Goal: Transaction & Acquisition: Obtain resource

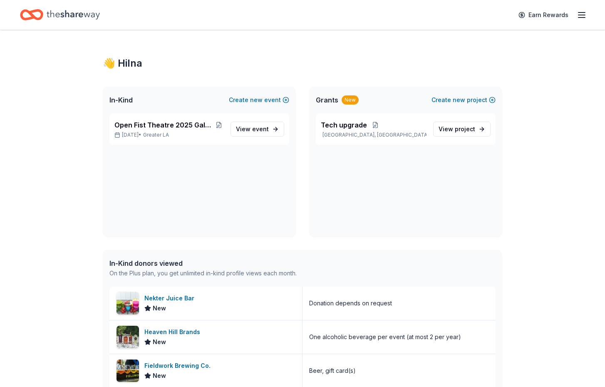
click at [539, 238] on div "👋 Hi Ina In-Kind Create new event Open Fist Theatre 2025 Gala: A Night at the M…" at bounding box center [302, 361] width 605 height 663
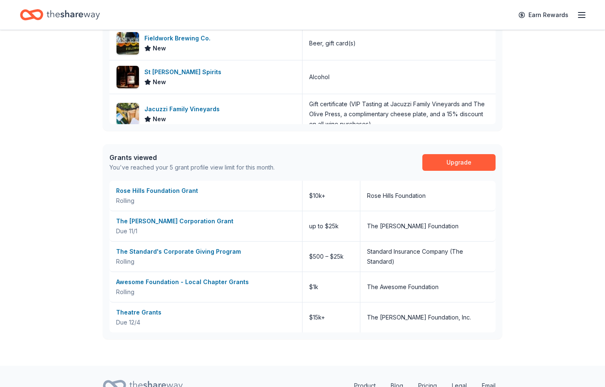
scroll to position [337, 0]
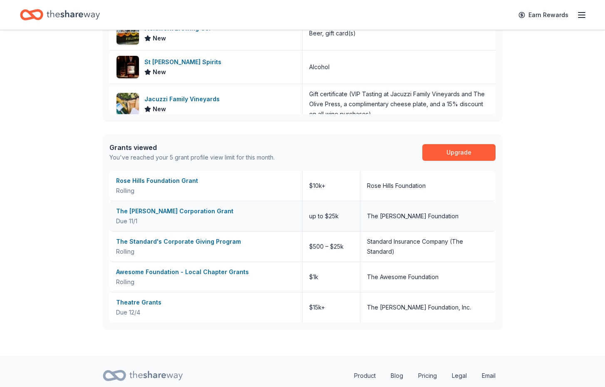
click at [211, 209] on div "The [PERSON_NAME] Corporation Grant" at bounding box center [205, 211] width 179 height 10
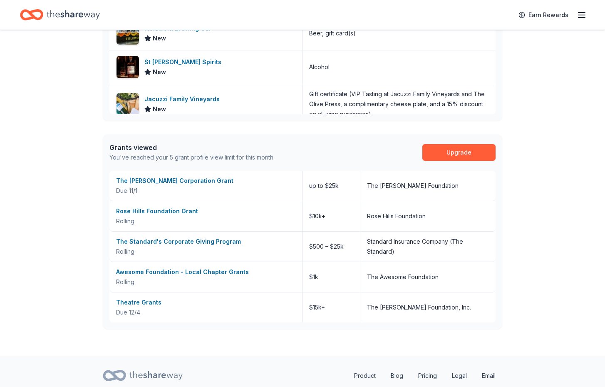
click at [81, 125] on div "👋 Hi Ina In-Kind Create new event Open Fist Theatre 2025 Gala: A Night at the M…" at bounding box center [302, 24] width 605 height 663
click at [148, 301] on div "Theatre Grants" at bounding box center [205, 302] width 179 height 10
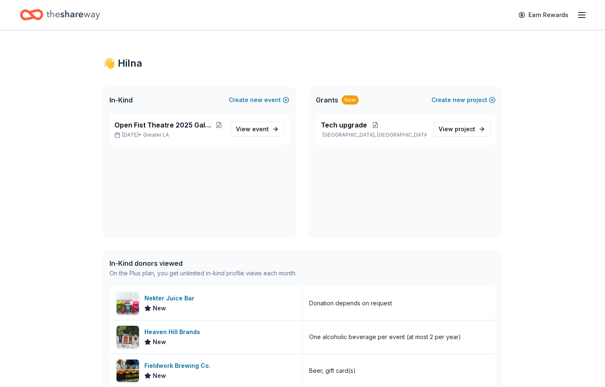
scroll to position [0, 0]
click at [247, 129] on span "View event" at bounding box center [252, 129] width 33 height 10
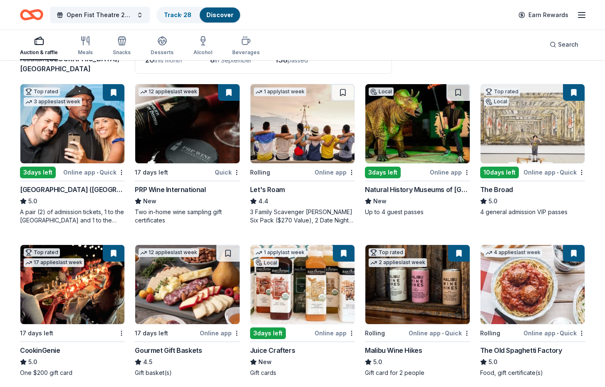
scroll to position [74, 0]
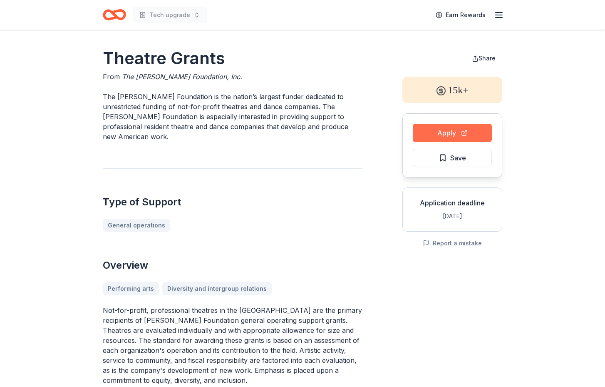
click at [468, 133] on button "Apply" at bounding box center [452, 133] width 79 height 18
